Goal: Transaction & Acquisition: Obtain resource

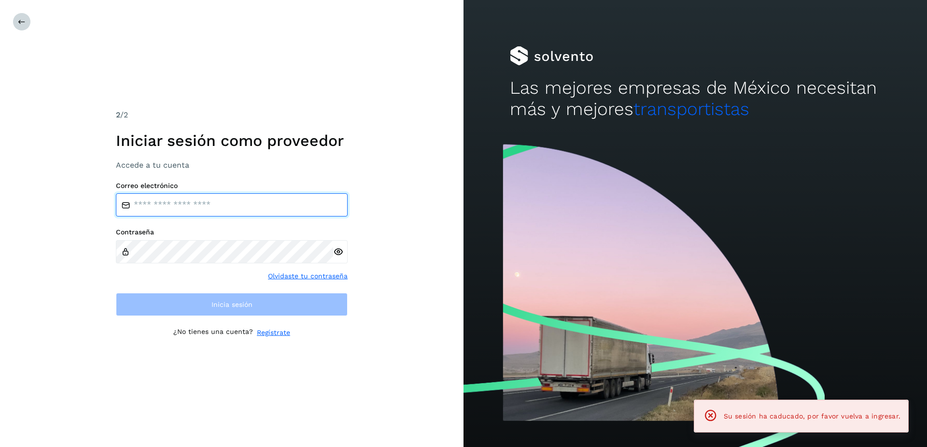
type input "**********"
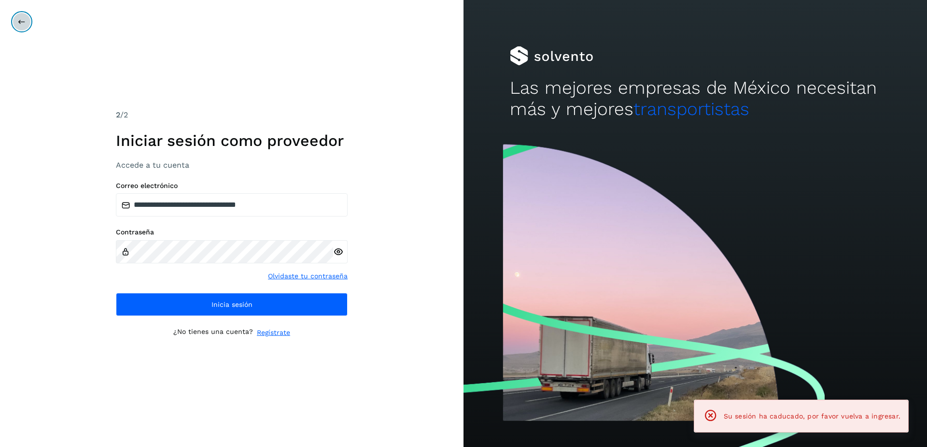
click at [25, 18] on icon at bounding box center [22, 22] width 8 height 8
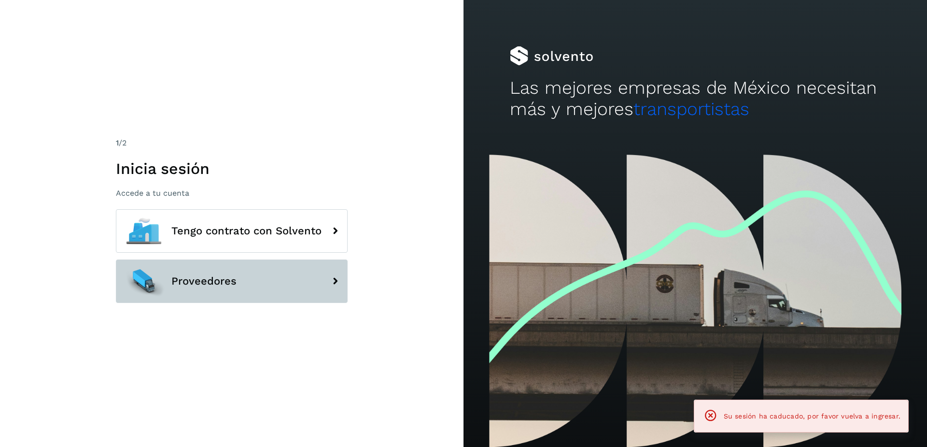
click at [157, 279] on div at bounding box center [143, 280] width 43 height 43
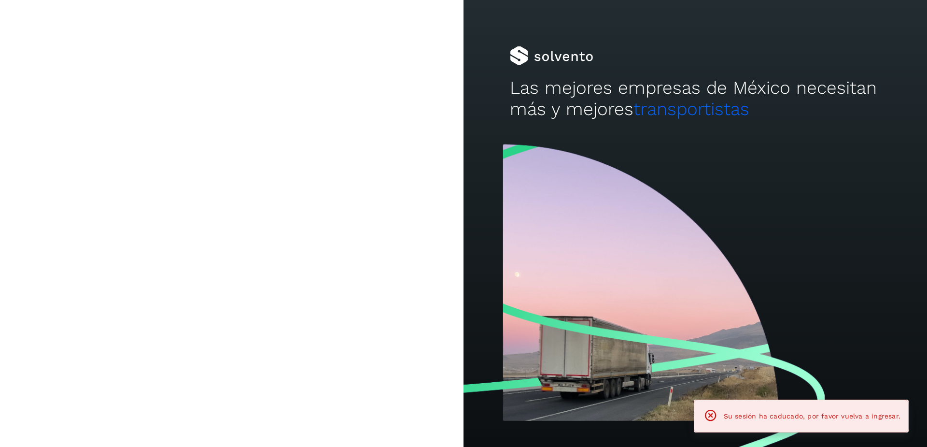
type input "**********"
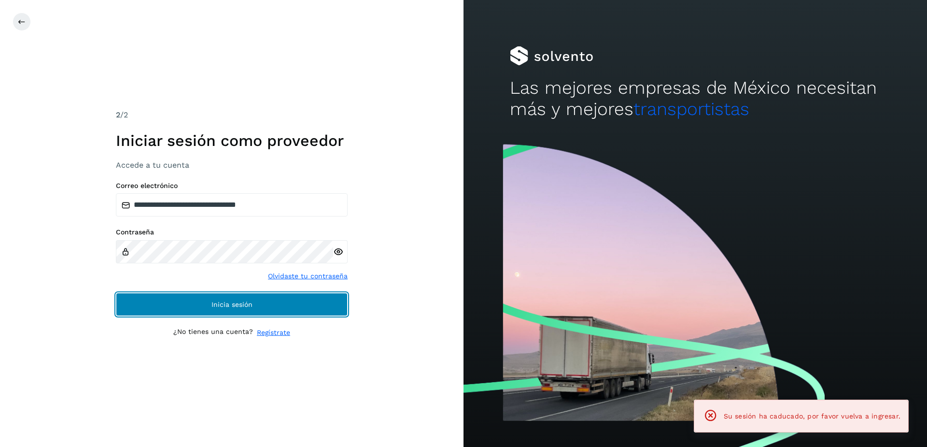
click at [214, 307] on span "Inicia sesión" at bounding box center [231, 304] width 41 height 7
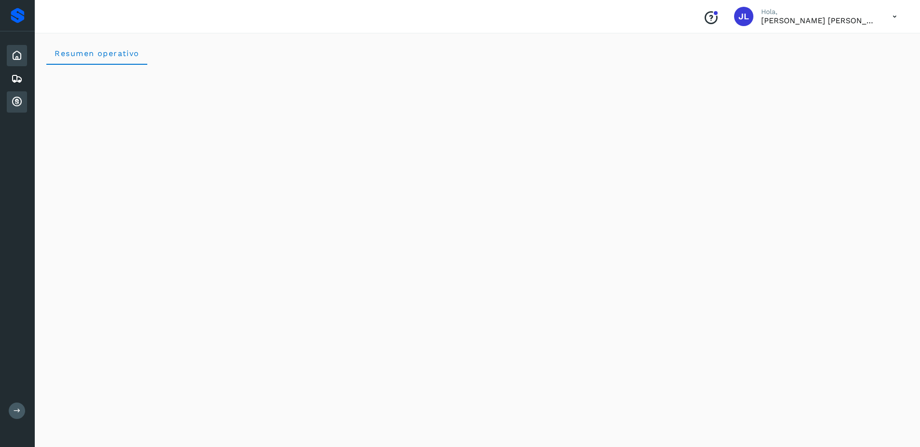
click at [14, 105] on icon at bounding box center [17, 102] width 12 height 12
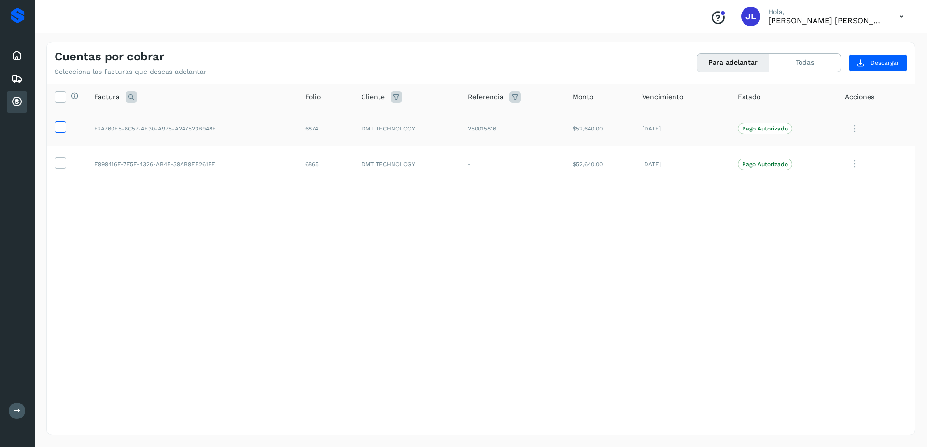
click at [60, 127] on icon at bounding box center [60, 126] width 10 height 10
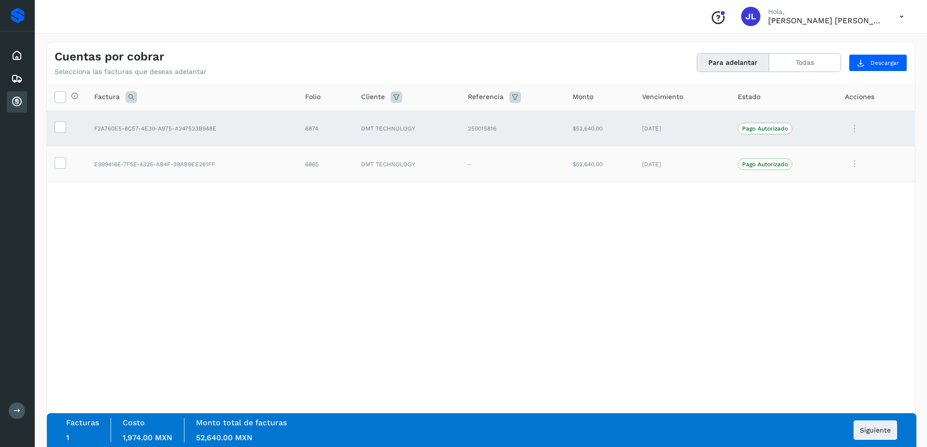
click at [56, 154] on td at bounding box center [67, 164] width 40 height 36
click at [57, 166] on icon at bounding box center [60, 162] width 10 height 10
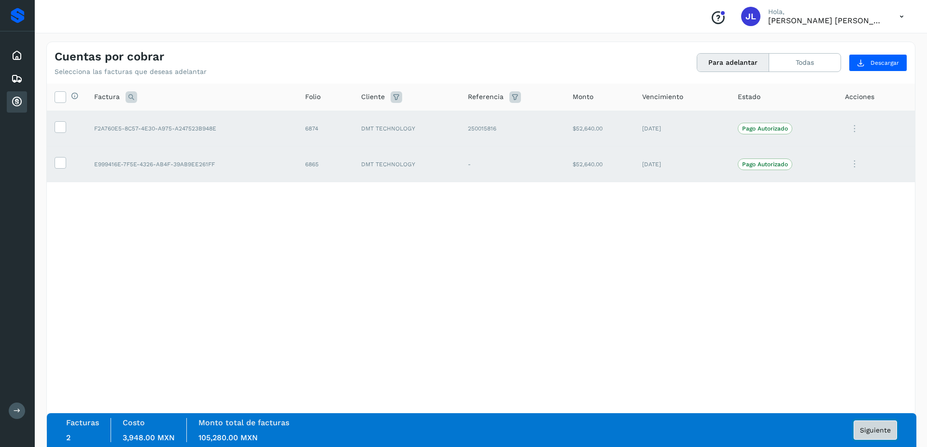
click at [873, 430] on span "Siguiente" at bounding box center [875, 429] width 31 height 7
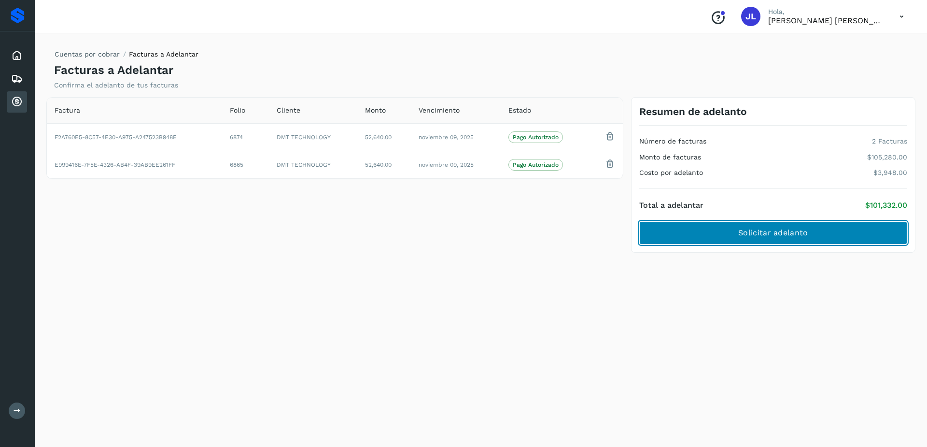
click at [795, 236] on span "Solicitar adelanto" at bounding box center [773, 232] width 70 height 11
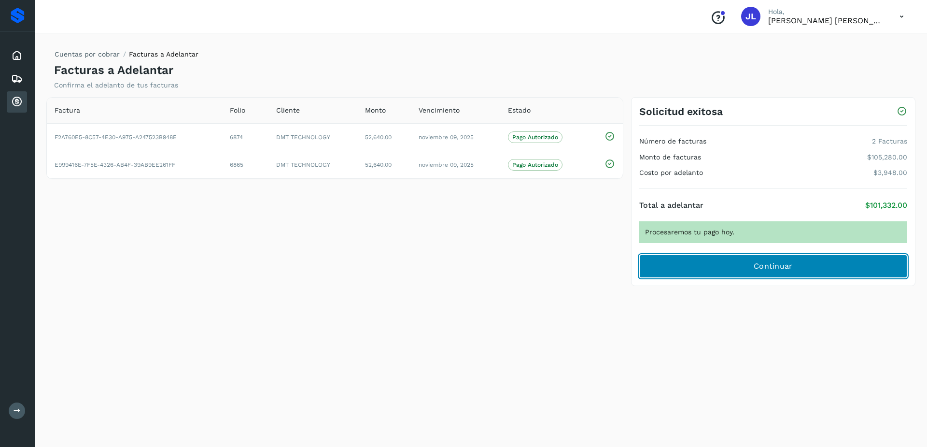
click at [770, 264] on span "Continuar" at bounding box center [773, 266] width 39 height 11
